Goal: Task Accomplishment & Management: Use online tool/utility

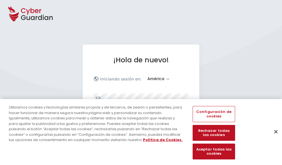
select select "América"
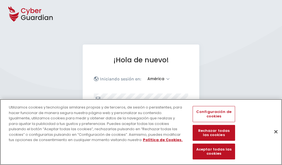
scroll to position [72, 0]
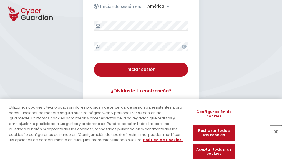
click at [273, 137] on button "Cerrar" at bounding box center [276, 131] width 12 height 12
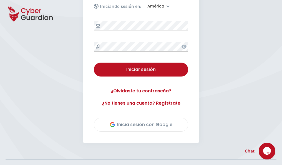
scroll to position [126, 0]
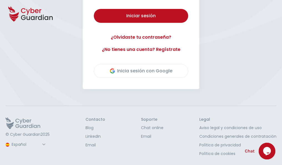
click at [94, 9] on button "Iniciar sesión" at bounding box center [141, 16] width 94 height 14
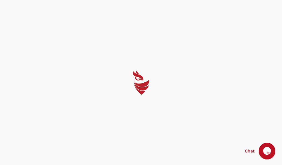
scroll to position [0, 0]
select select "English"
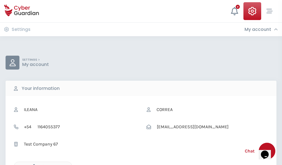
click at [32, 164] on icon "button" at bounding box center [32, 166] width 5 height 5
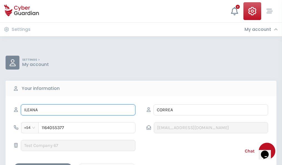
click at [78, 110] on input "ILEANA" at bounding box center [78, 109] width 115 height 11
type input "I"
type input "Santos"
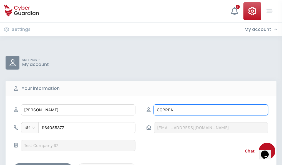
click at [211, 110] on input "CORREA" at bounding box center [210, 109] width 115 height 11
type input "C"
type input "Gascón"
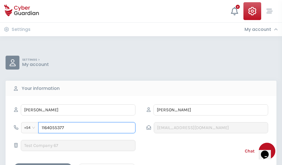
click at [87, 127] on input "1164055377" at bounding box center [86, 127] width 97 height 11
type input "1"
type input "4807985055"
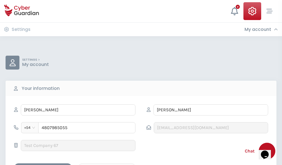
click at [107, 164] on div "Cancel" at bounding box center [106, 167] width 49 height 7
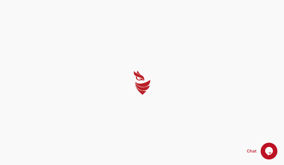
select select "English"
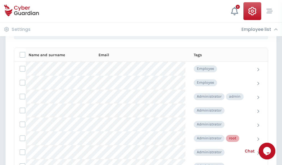
scroll to position [279, 0]
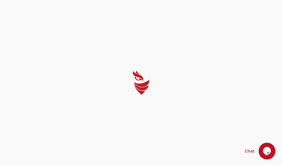
select select "English"
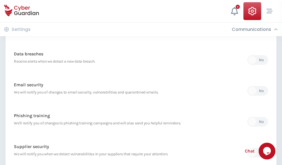
scroll to position [292, 0]
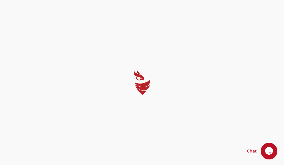
select select "English"
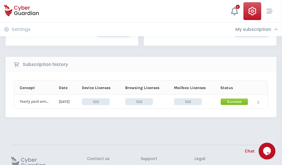
scroll to position [141, 0]
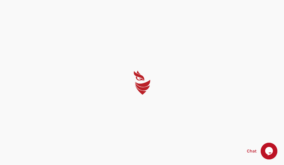
select select "English"
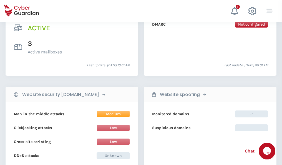
scroll to position [564, 0]
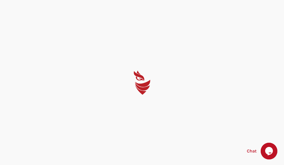
select select "English"
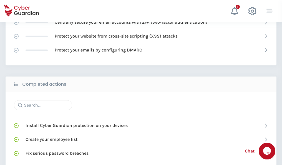
scroll to position [370, 0]
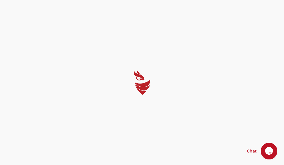
select select "English"
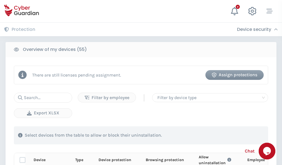
scroll to position [484, 0]
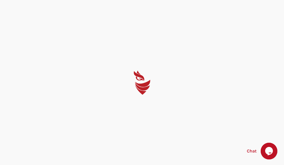
select select "English"
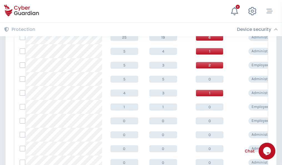
scroll to position [280, 0]
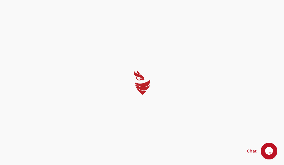
select select "English"
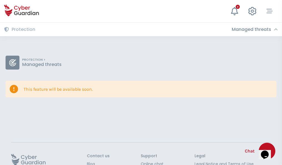
scroll to position [36, 0]
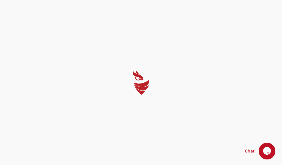
select select "English"
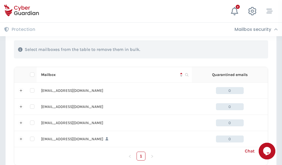
scroll to position [273, 0]
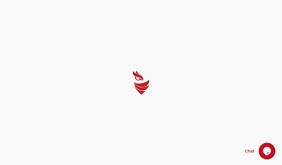
select select "English"
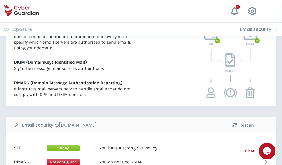
scroll to position [299, 0]
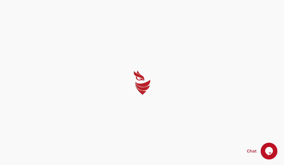
select select "English"
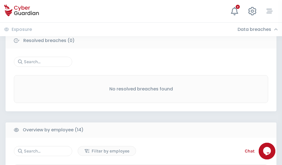
scroll to position [501, 0]
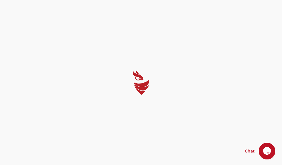
select select "English"
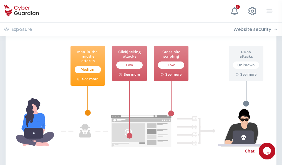
scroll to position [302, 0]
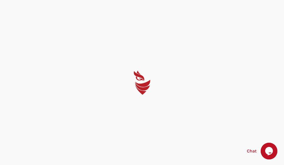
select select "English"
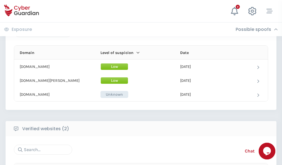
scroll to position [333, 0]
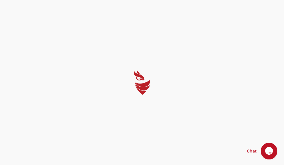
select select "English"
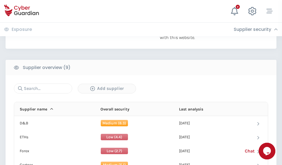
scroll to position [387, 0]
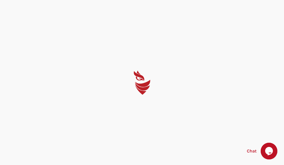
select select "English"
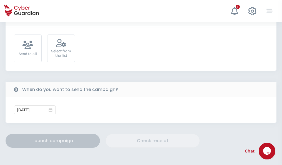
scroll to position [203, 0]
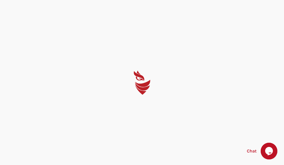
select select "English"
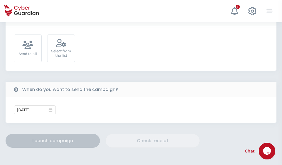
scroll to position [203, 0]
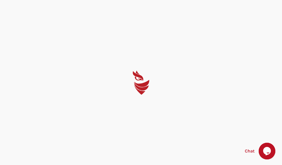
select select "English"
